Goal: Information Seeking & Learning: Learn about a topic

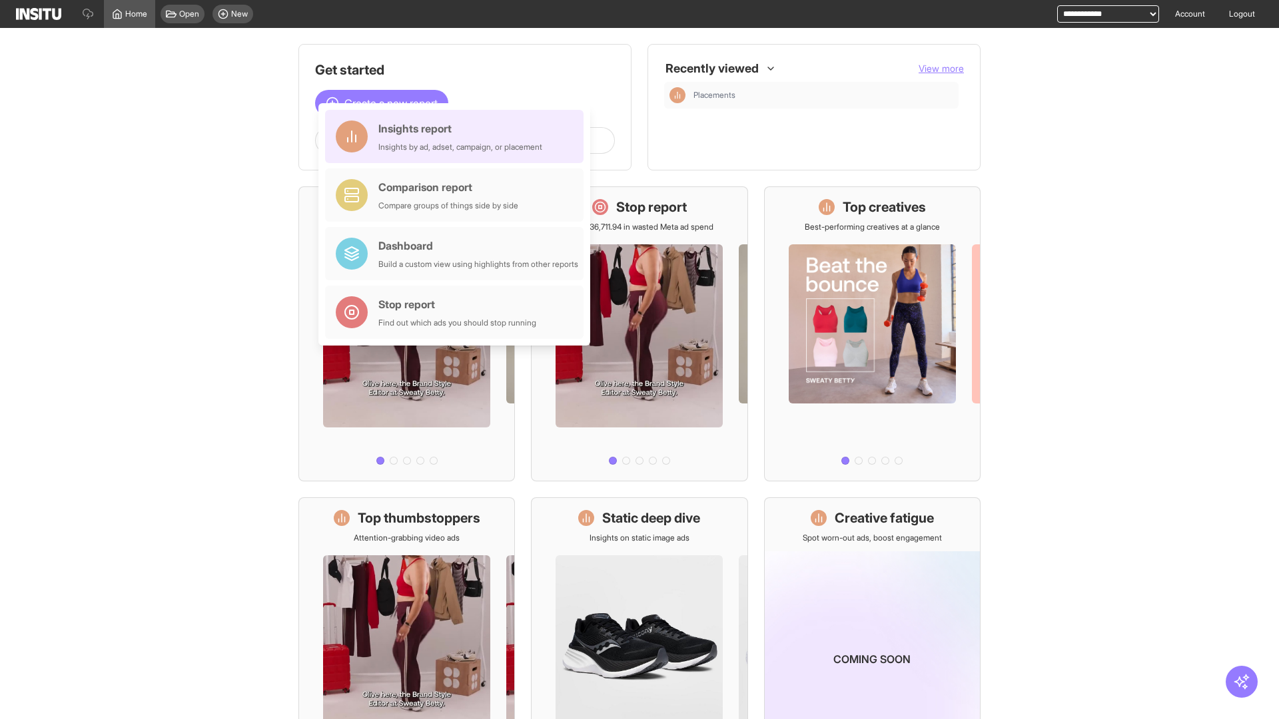
click at [458, 137] on div "Insights report Insights by ad, adset, campaign, or placement" at bounding box center [460, 137] width 164 height 32
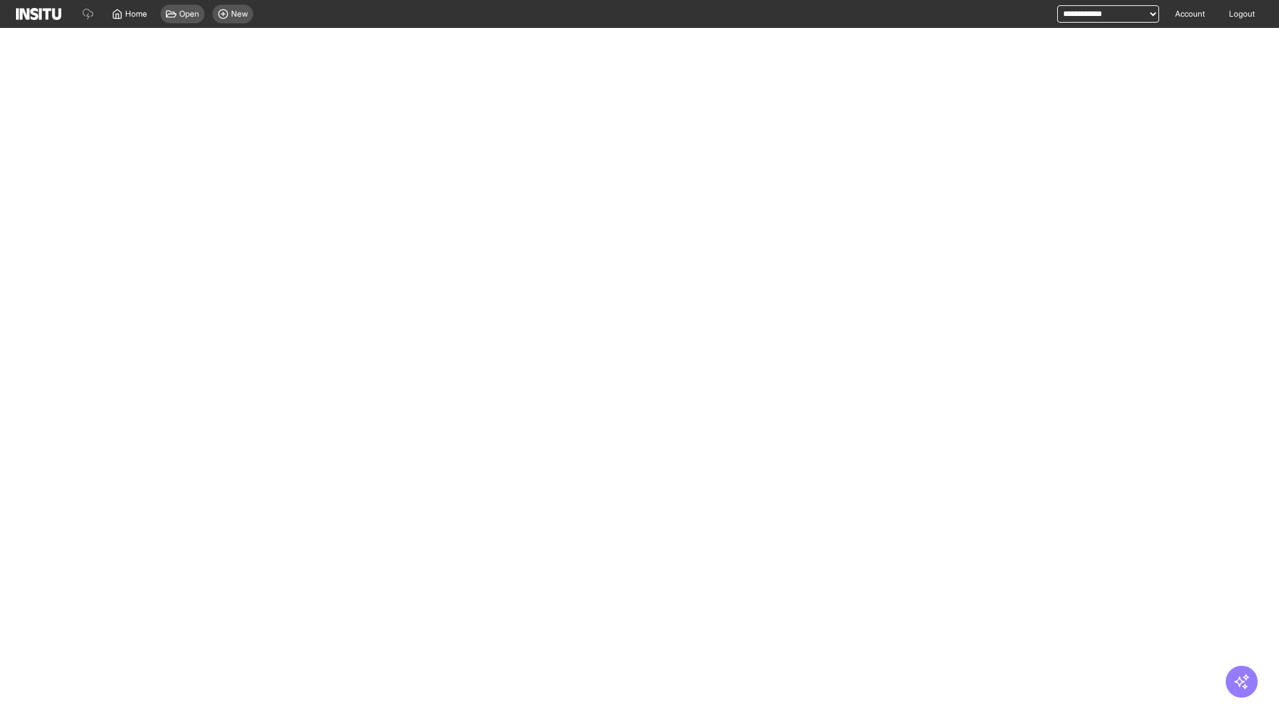
select select "**"
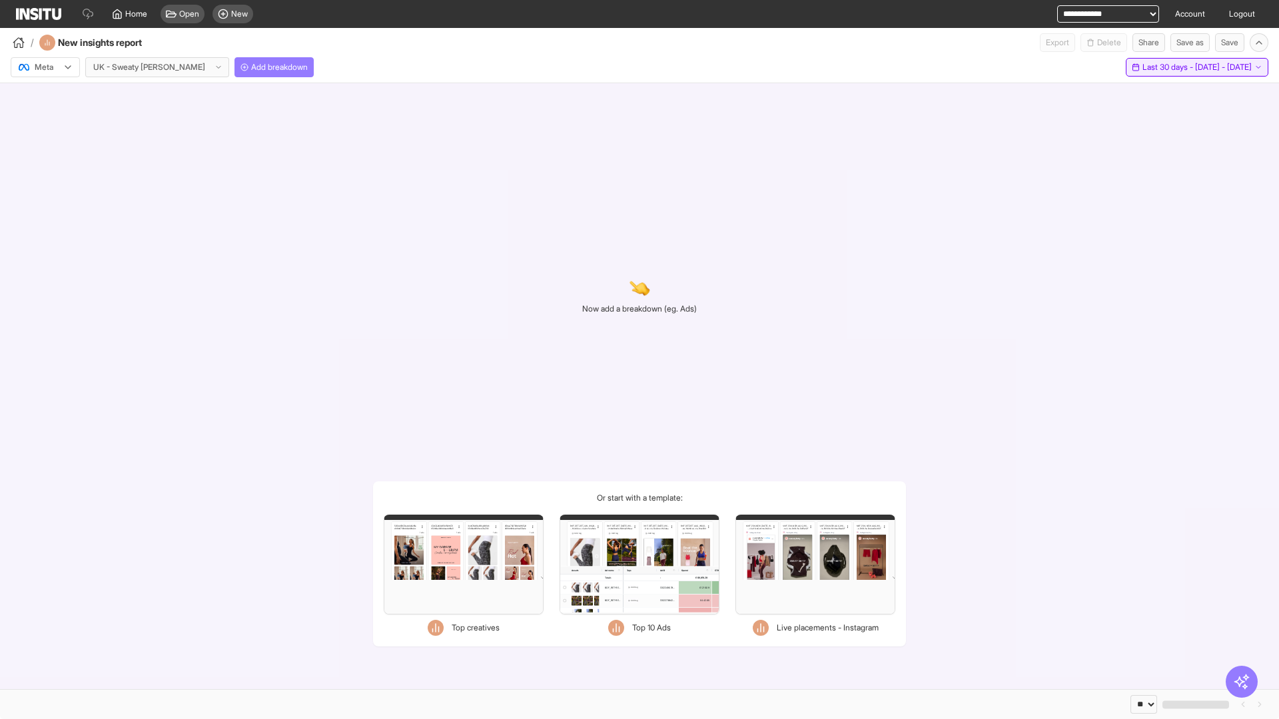
click at [1166, 67] on span "Last 30 days - [DATE] - [DATE]" at bounding box center [1196, 67] width 109 height 11
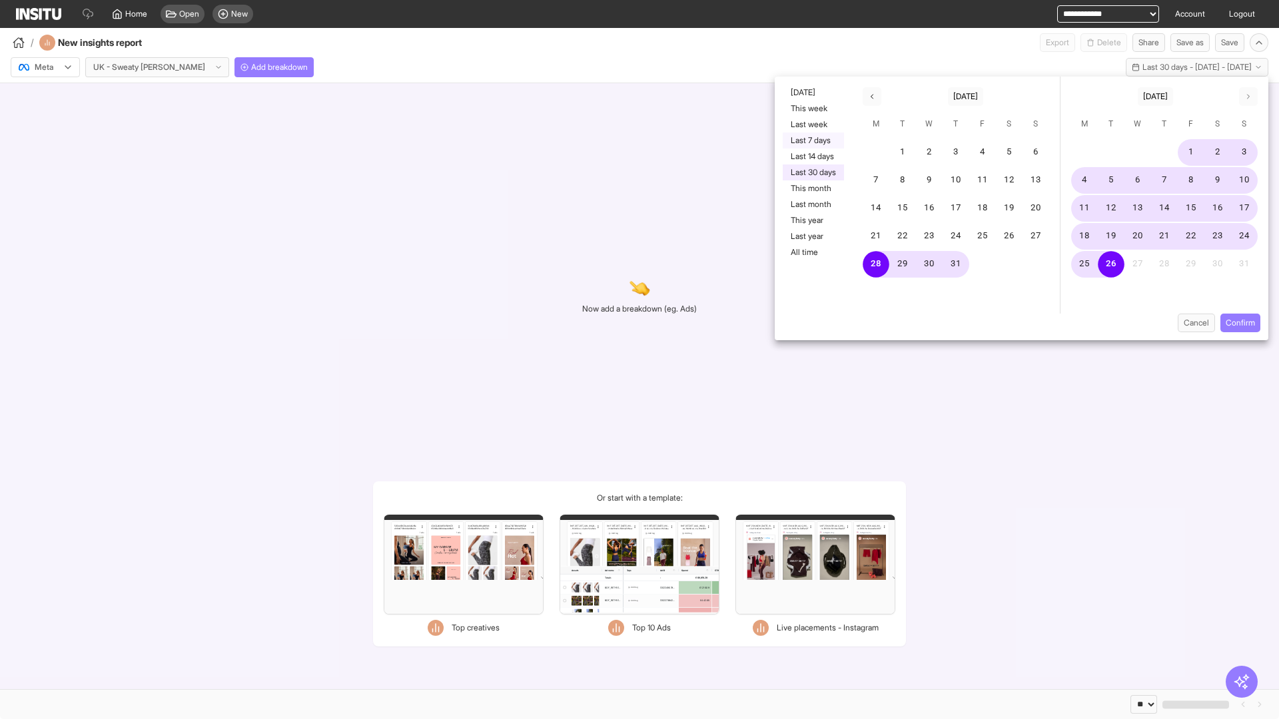
click at [812, 141] on button "Last 7 days" at bounding box center [813, 141] width 61 height 16
